Goal: Transaction & Acquisition: Book appointment/travel/reservation

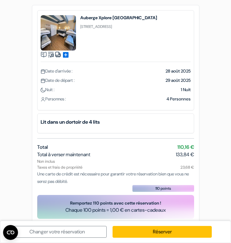
scroll to position [15, 0]
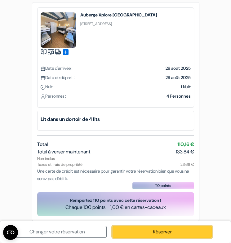
click at [173, 233] on link "Réserver" at bounding box center [162, 232] width 99 height 12
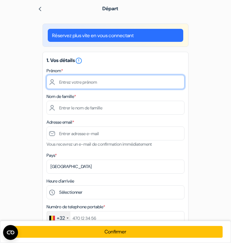
click at [98, 86] on input "text" at bounding box center [116, 82] width 138 height 14
type input "Hugo"
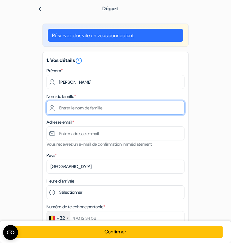
type input "Giangiulio"
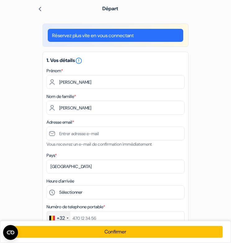
type input "[EMAIL_ADDRESS][DOMAIN_NAME]"
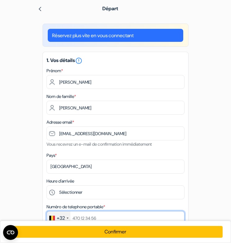
type input "+32472173772"
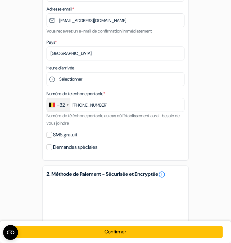
scroll to position [117, 0]
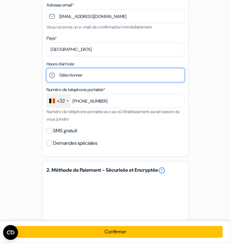
click at [102, 73] on select "Sélectionner 15:00 16:00 17:00 18:00 19:00 20:00 21:00 22:00 23:00 0:00" at bounding box center [116, 75] width 138 height 14
select select "15"
click at [47, 69] on select "Sélectionner 15:00 16:00 17:00 18:00 19:00 20:00 21:00 22:00 23:00 0:00" at bounding box center [116, 75] width 138 height 14
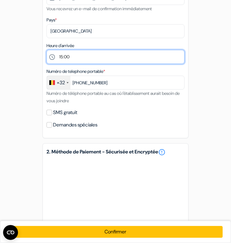
scroll to position [140, 0]
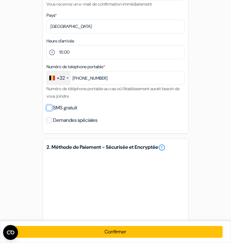
click at [48, 106] on input "SMS gratuit" at bounding box center [50, 108] width 6 height 6
checkbox input "true"
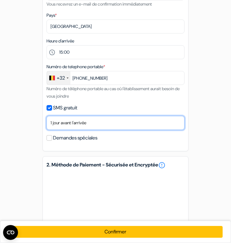
click at [90, 123] on select "Non merci Maintenant Le jour de votre arrivée 1 jour avant l'arrivée 2 jours av…" at bounding box center [116, 123] width 138 height 14
click at [47, 117] on select "Non merci Maintenant Le jour de votre arrivée 1 jour avant l'arrivée 2 jours av…" at bounding box center [116, 123] width 138 height 14
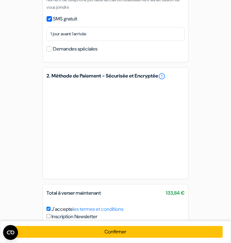
scroll to position [263, 0]
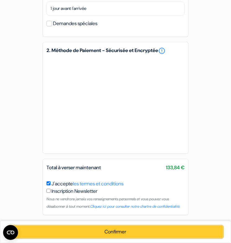
click at [159, 234] on button "Confirmer Loading..." at bounding box center [115, 232] width 214 height 12
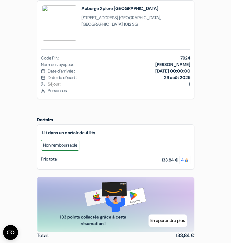
scroll to position [224, 0]
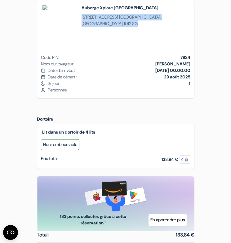
drag, startPoint x: 98, startPoint y: 36, endPoint x: 83, endPoint y: 29, distance: 17.2
click at [83, 27] on span "[STREET_ADDRESS] 1012 SG" at bounding box center [136, 20] width 108 height 13
copy span "[STREET_ADDRESS] 1012 SG"
